Goal: Task Accomplishment & Management: Manage account settings

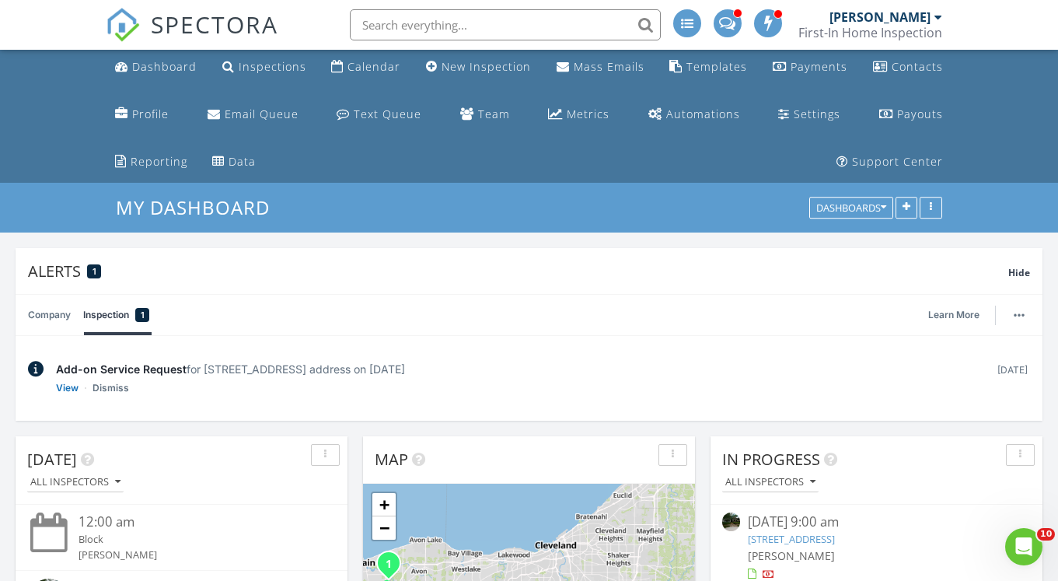
scroll to position [28, 0]
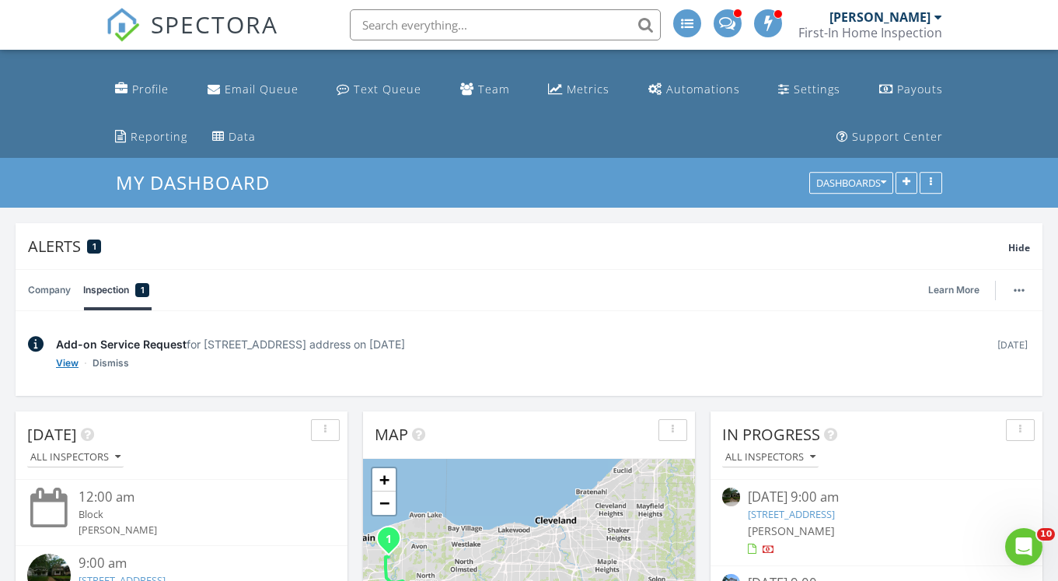
click at [65, 361] on link "View" at bounding box center [67, 363] width 23 height 16
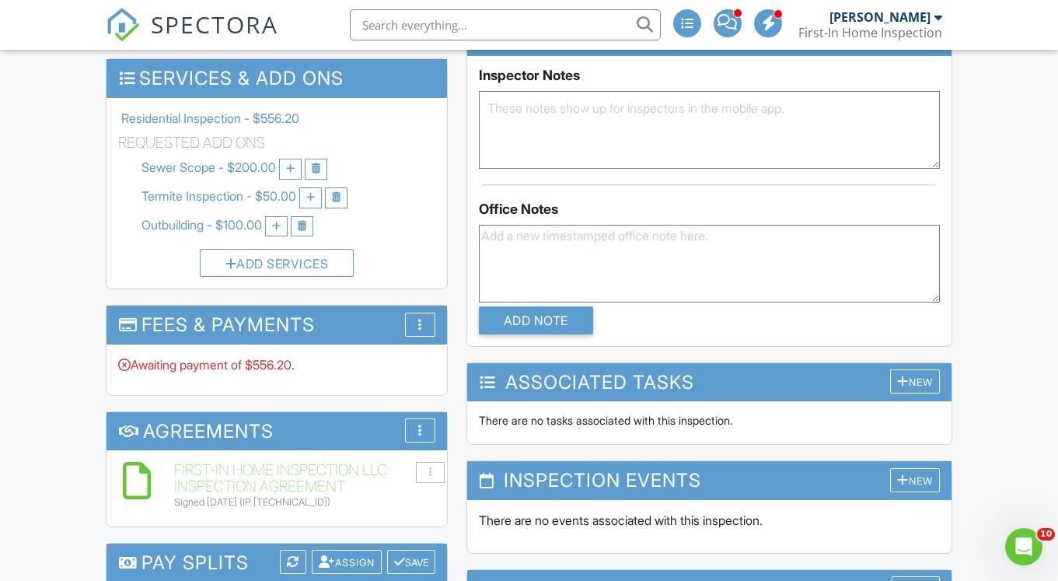
scroll to position [1081, 0]
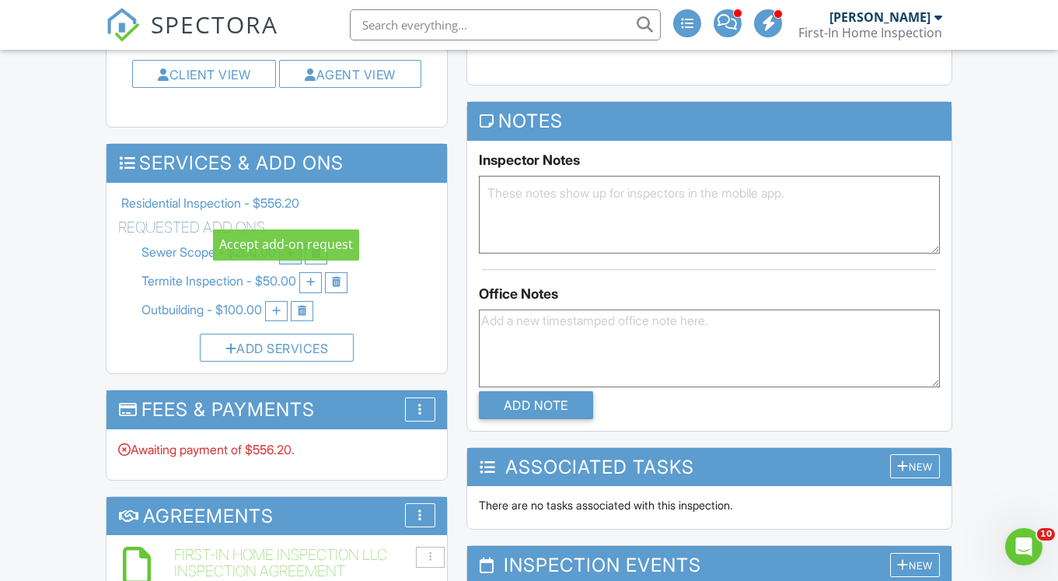
click at [290, 243] on div at bounding box center [290, 253] width 23 height 21
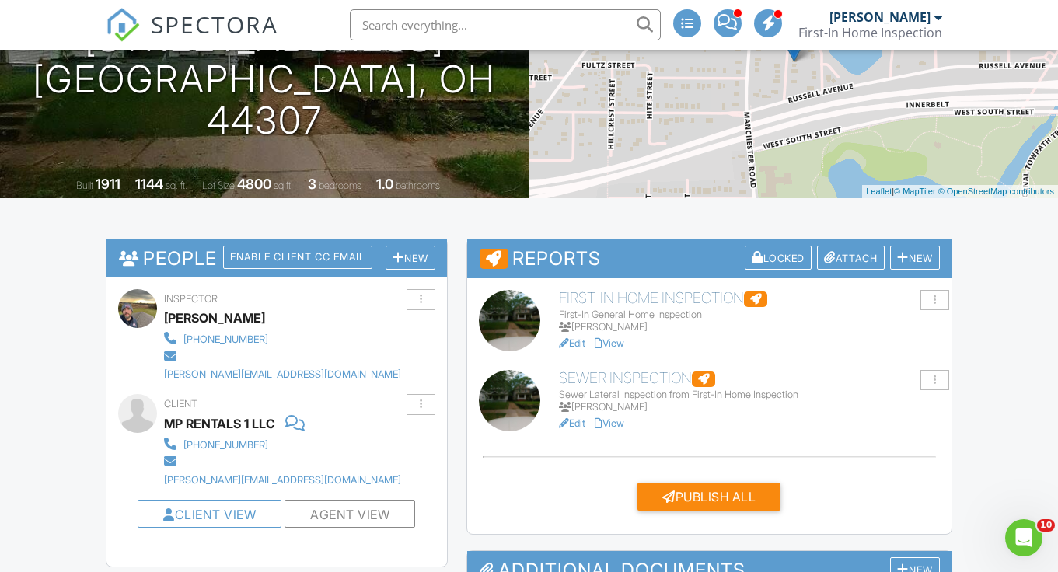
click at [610, 375] on h6 "Sewer Inspection" at bounding box center [749, 378] width 381 height 17
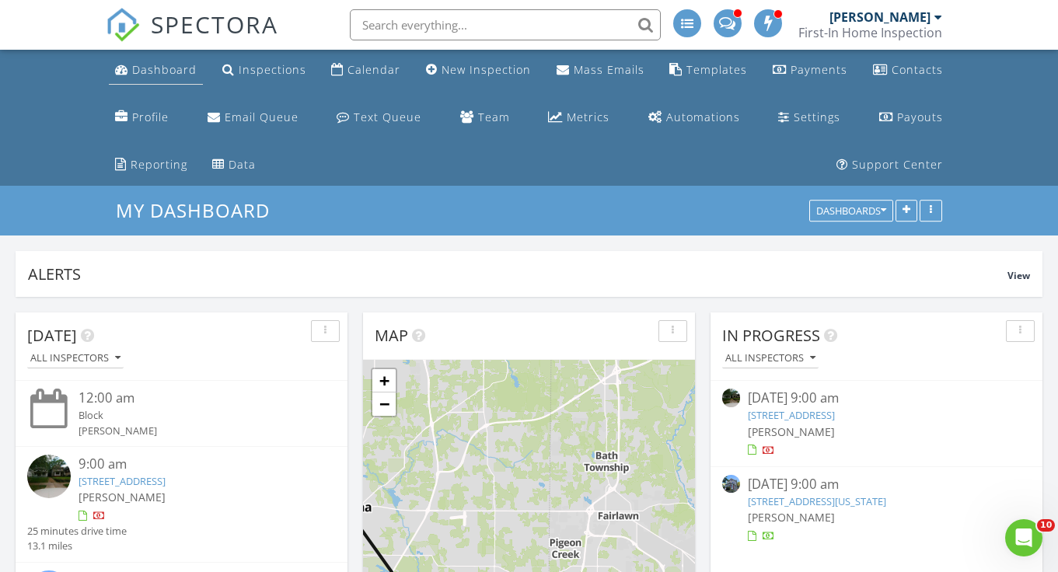
click at [150, 92] on div "Dashboard Inspections Calendar New Inspection Mass Emails Templates Payments Co…" at bounding box center [529, 118] width 847 height 136
click at [148, 81] on link "Dashboard" at bounding box center [156, 70] width 94 height 29
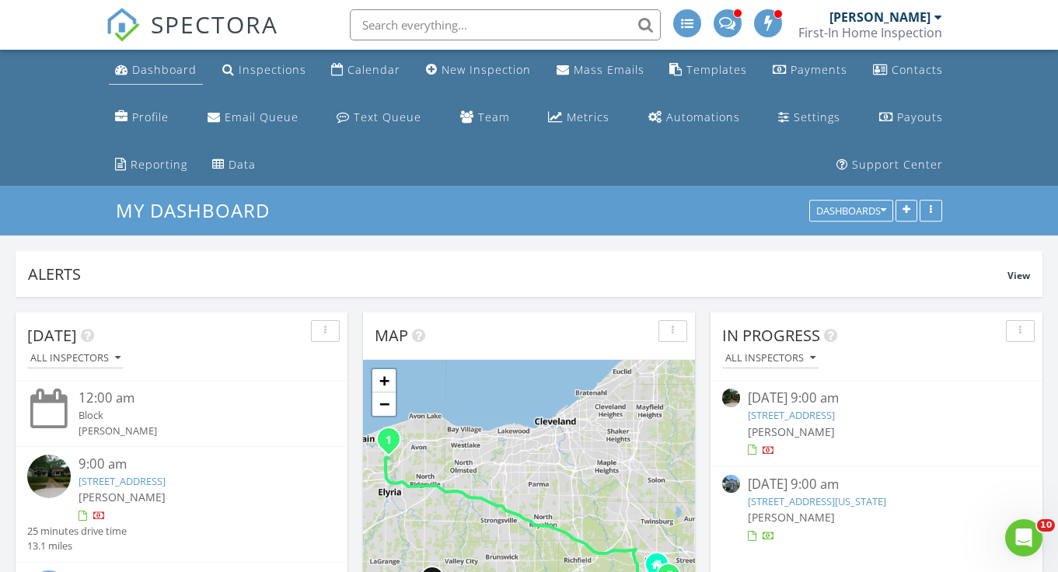
click at [151, 81] on link "Dashboard" at bounding box center [156, 70] width 94 height 29
click at [158, 79] on link "Dashboard" at bounding box center [156, 70] width 94 height 29
click at [166, 75] on div "Dashboard" at bounding box center [164, 69] width 65 height 15
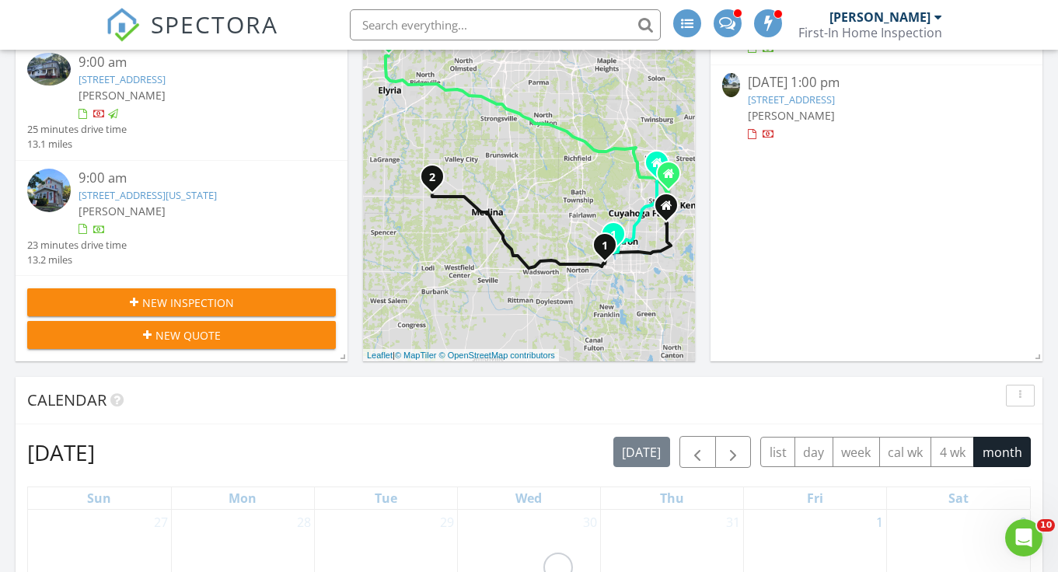
scroll to position [735, 0]
